Goal: Navigation & Orientation: Find specific page/section

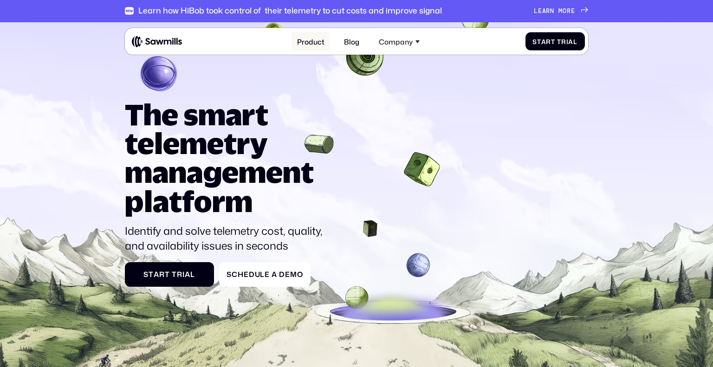
click at [319, 41] on link "Product" at bounding box center [311, 41] width 38 height 19
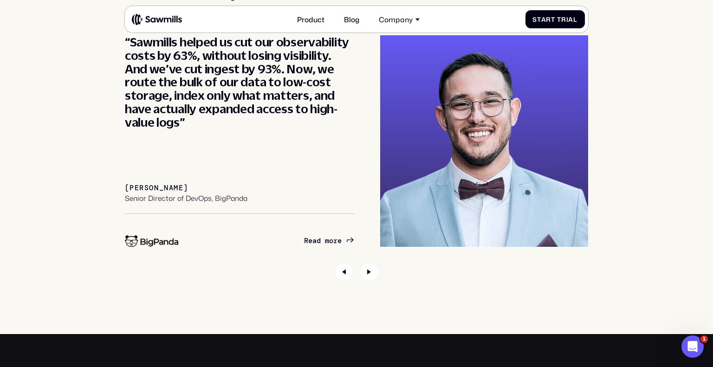
scroll to position [3380, 0]
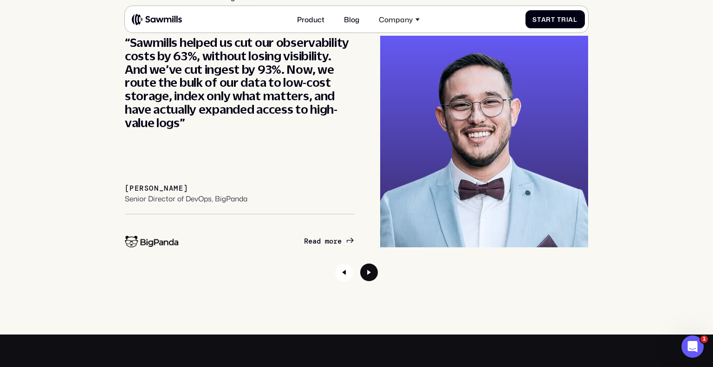
click at [376, 273] on icon "Next slide" at bounding box center [369, 273] width 18 height 18
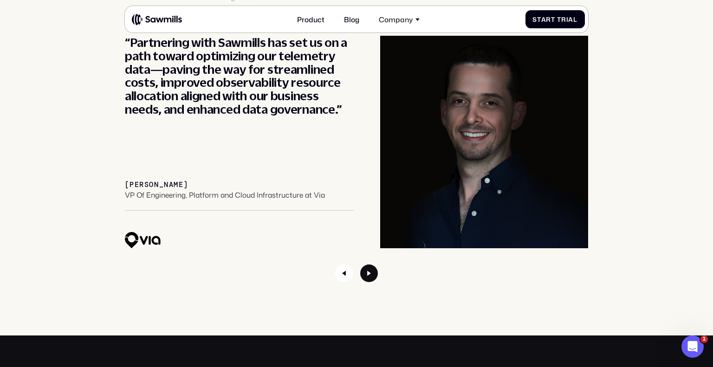
click at [376, 273] on icon "Next slide" at bounding box center [369, 274] width 18 height 18
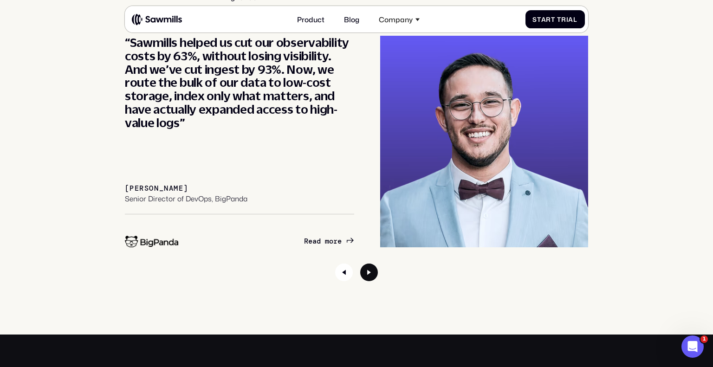
click at [376, 273] on icon "Next slide" at bounding box center [369, 273] width 18 height 18
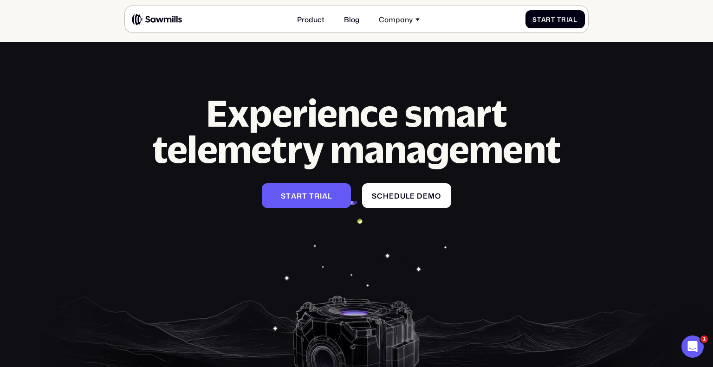
scroll to position [4091, 0]
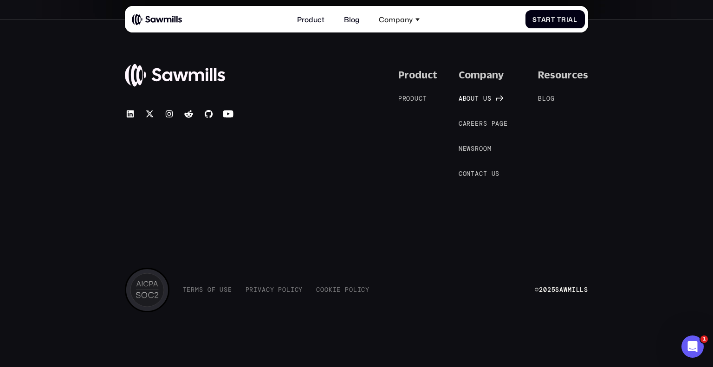
click at [479, 99] on span "t" at bounding box center [477, 98] width 4 height 7
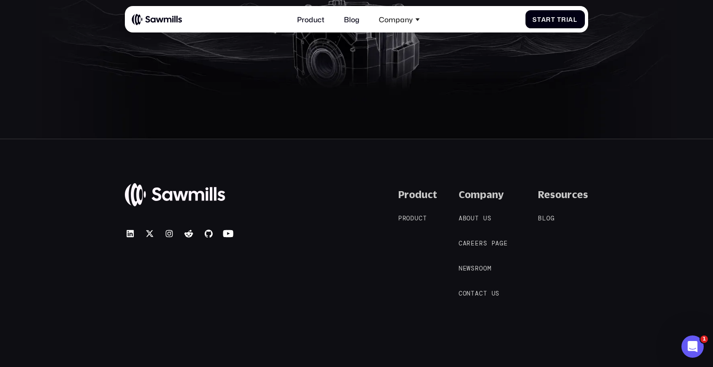
scroll to position [3545, 0]
click at [423, 215] on span "c" at bounding box center [421, 218] width 4 height 7
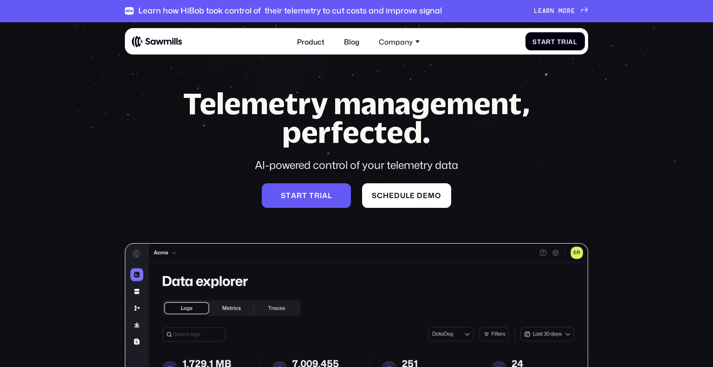
click at [425, 202] on link "S c h e d u l e d e m o S c h e d u l e d e m o" at bounding box center [406, 195] width 89 height 25
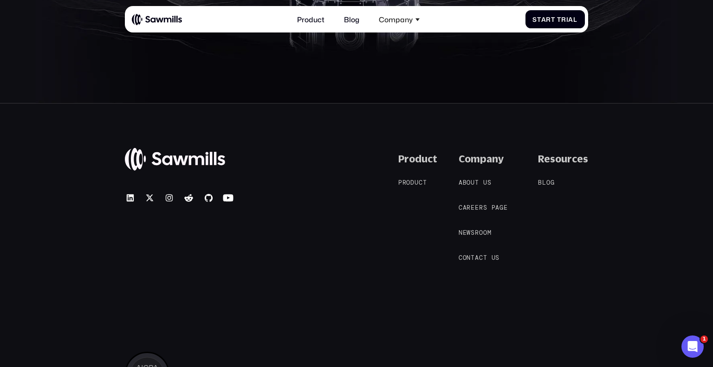
scroll to position [1635, 0]
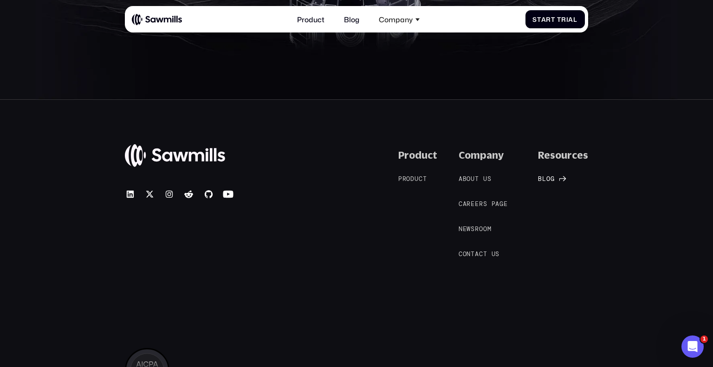
click at [558, 176] on link "B l o g B l o g" at bounding box center [551, 179] width 26 height 9
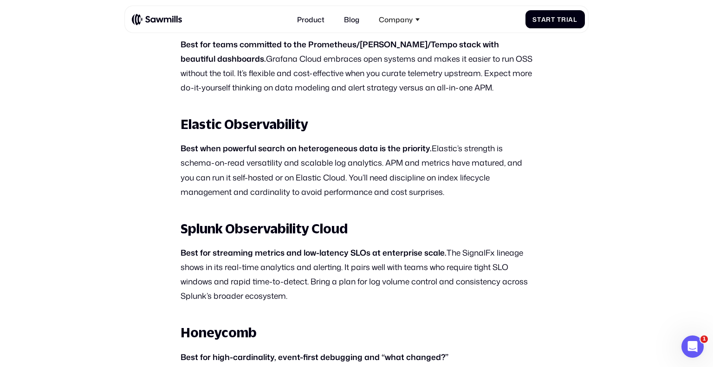
scroll to position [1334, 0]
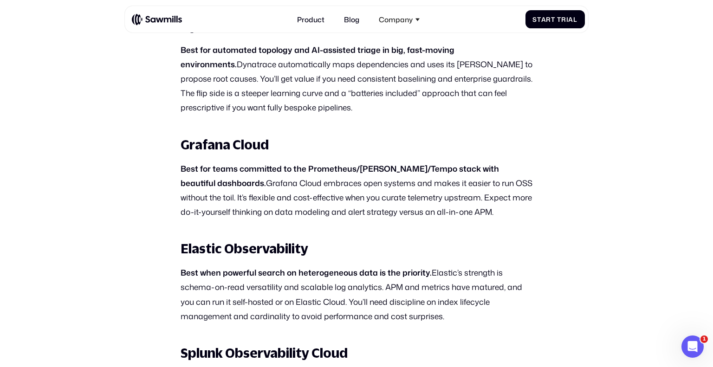
click at [165, 20] on img at bounding box center [157, 19] width 50 height 12
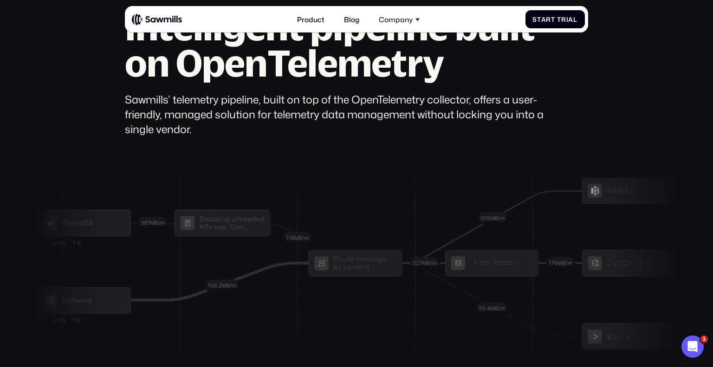
scroll to position [2636, 0]
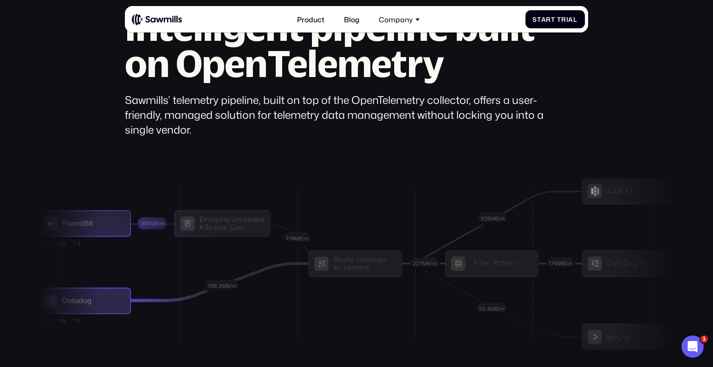
click at [104, 274] on div at bounding box center [357, 265] width 642 height 192
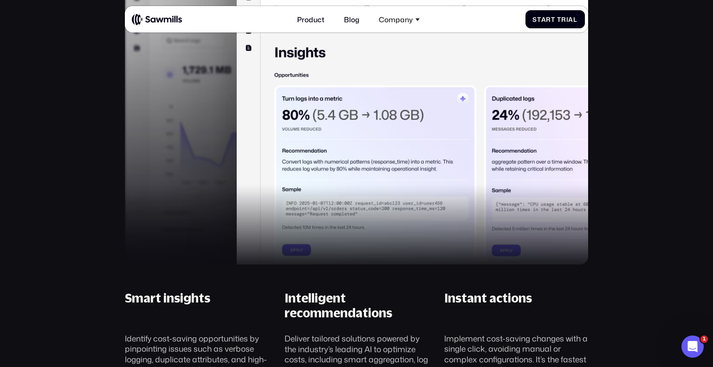
scroll to position [725, 0]
